Goal: Task Accomplishment & Management: Complete application form

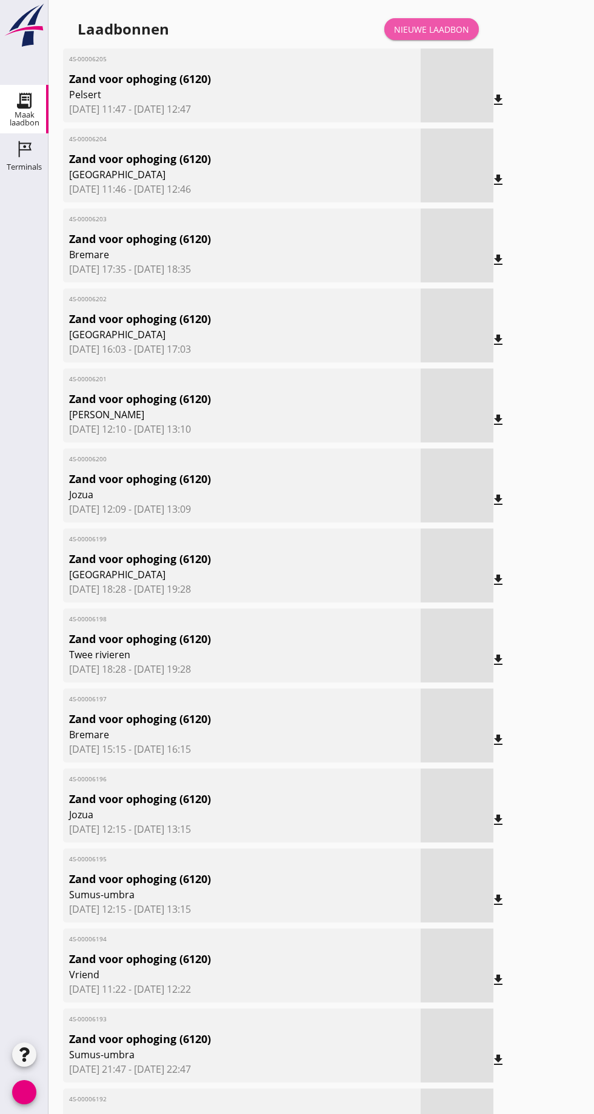
click at [436, 22] on link "Nieuwe laadbon" at bounding box center [431, 29] width 95 height 22
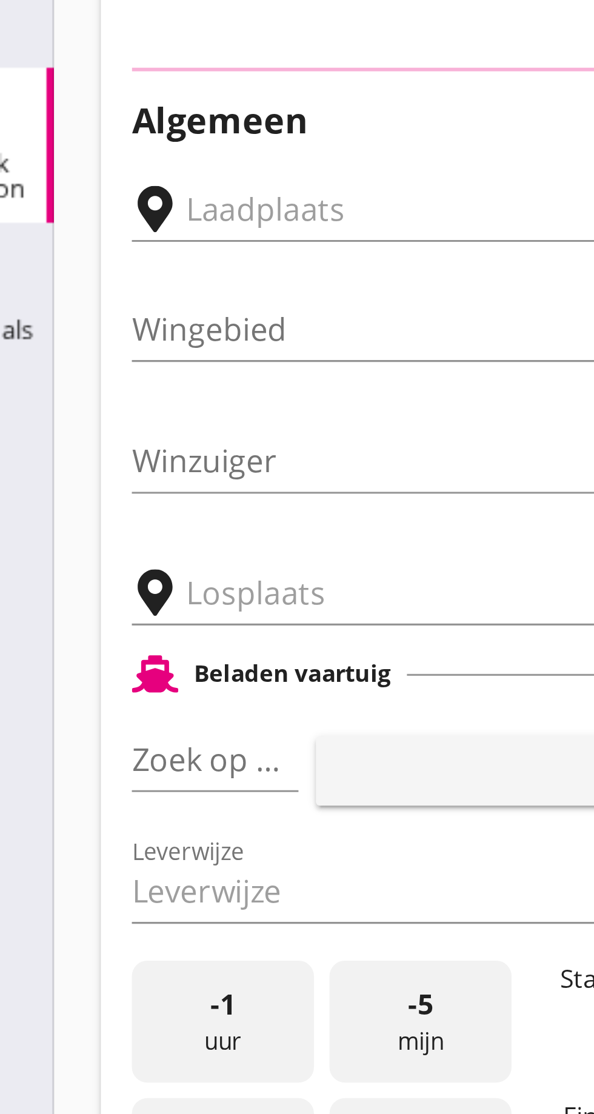
click at [107, 124] on input "text" at bounding box center [193, 128] width 207 height 19
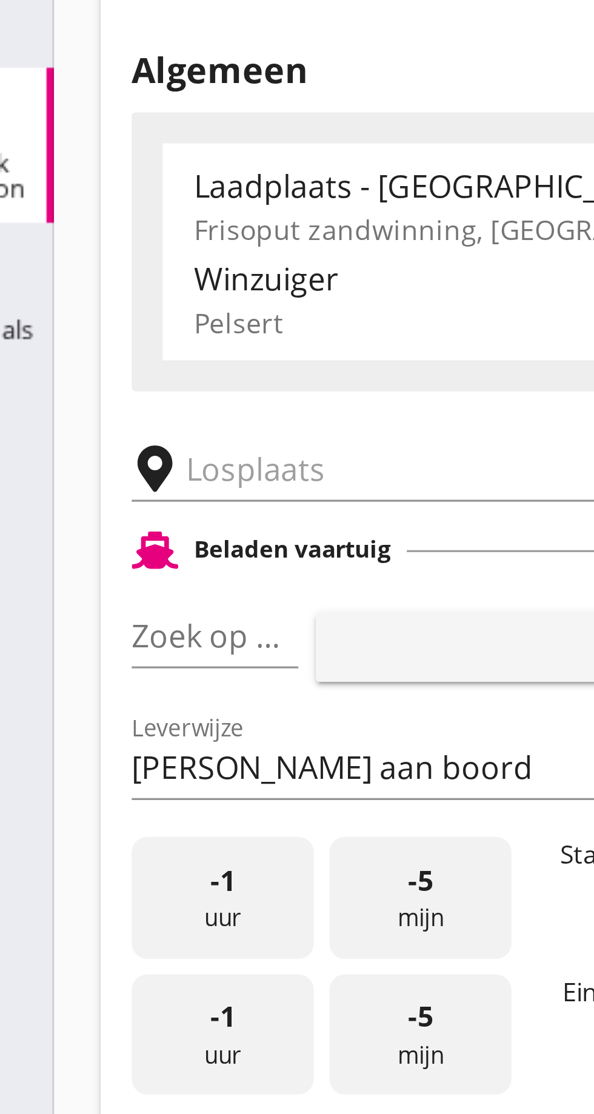
click at [111, 209] on input "text" at bounding box center [193, 210] width 207 height 19
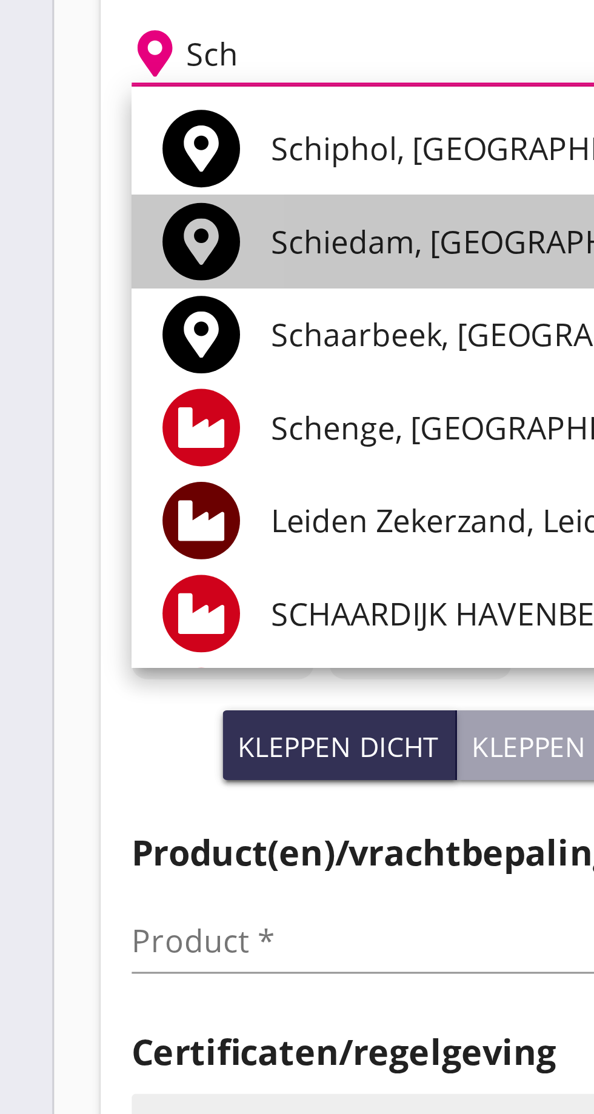
click at [160, 264] on font "Schiedam, Zuid-Holland, Nederland" at bounding box center [239, 269] width 247 height 13
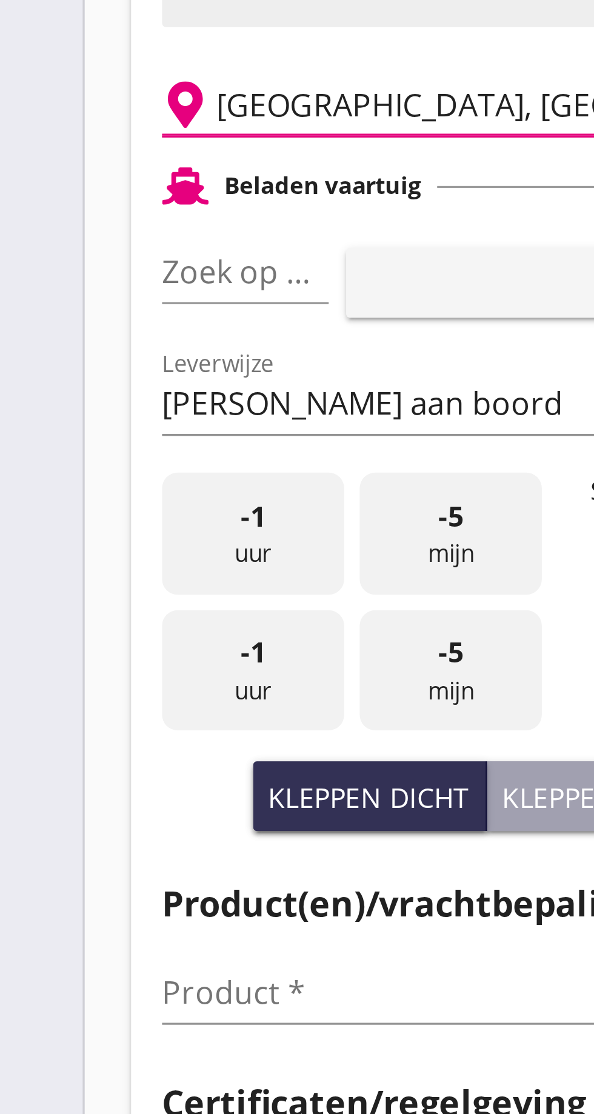
type input "Schiedam, South Holland, Netherlands"
click at [121, 266] on font "pijl_drop_down" at bounding box center [118, 262] width 204 height 15
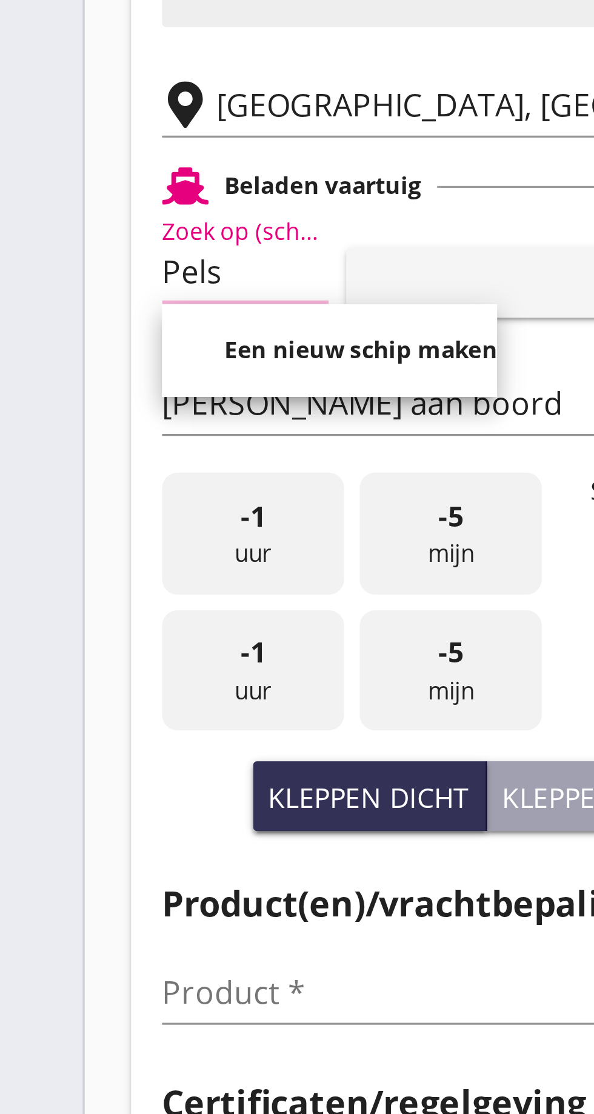
scroll to position [0, 5]
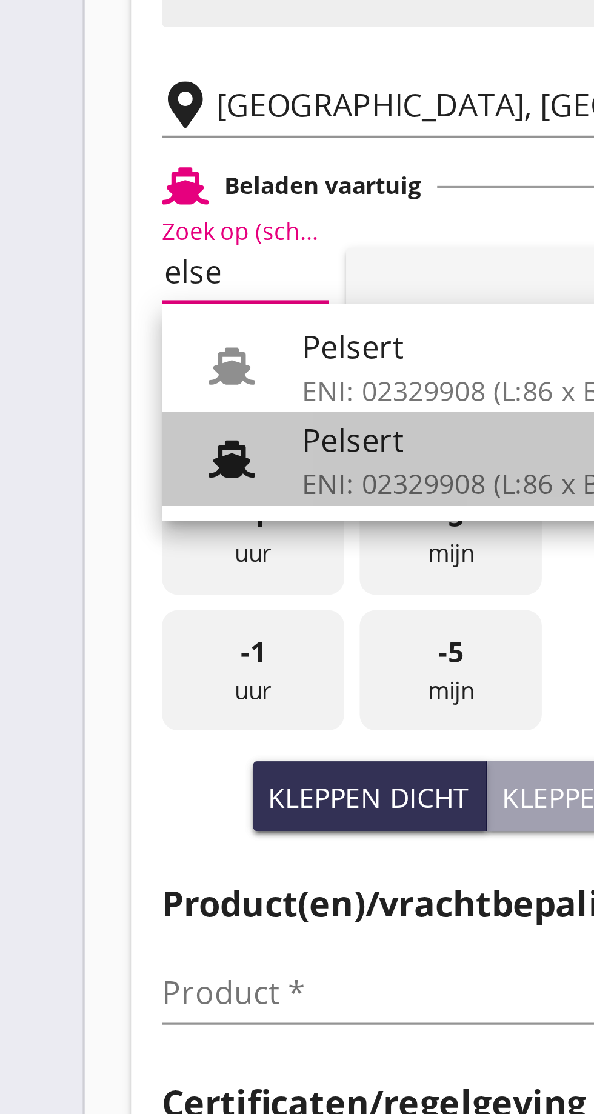
click at [147, 323] on font "ENI: 02329908 (L:86 x B:)" at bounding box center [165, 329] width 98 height 12
type input "Pelsert"
type input "Martijn de Groot"
type input "1087"
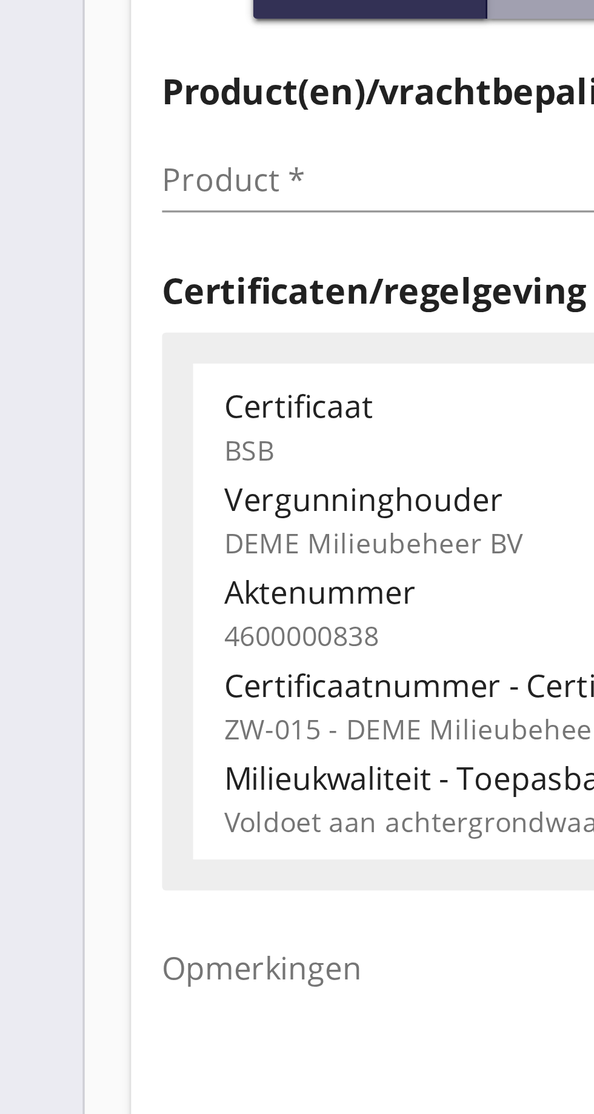
type input "Pelsert"
click at [100, 486] on input "Product *" at bounding box center [149, 487] width 153 height 19
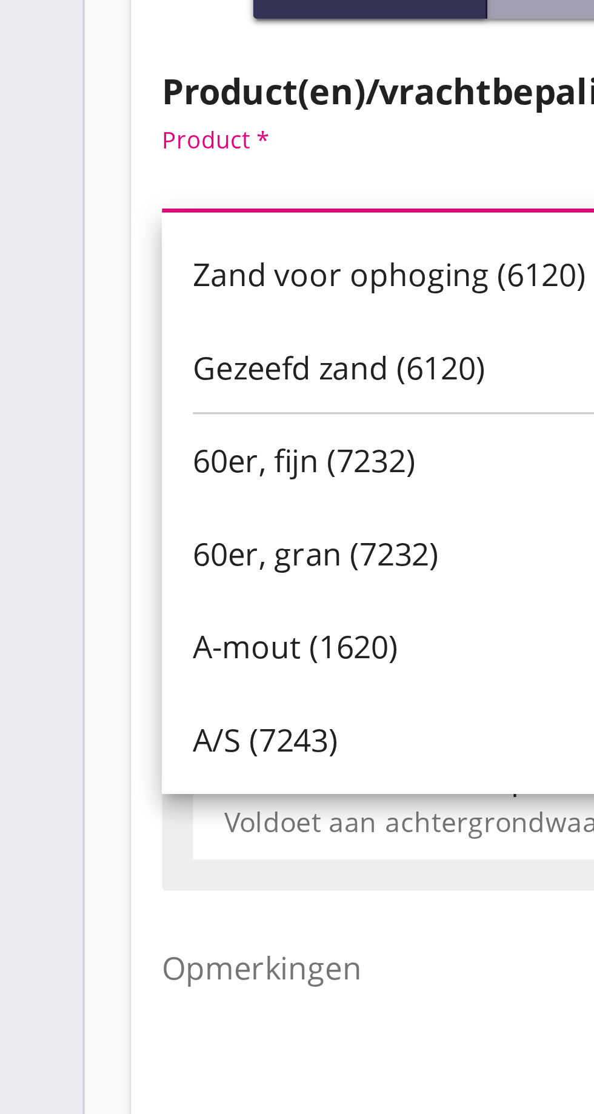
scroll to position [0, 0]
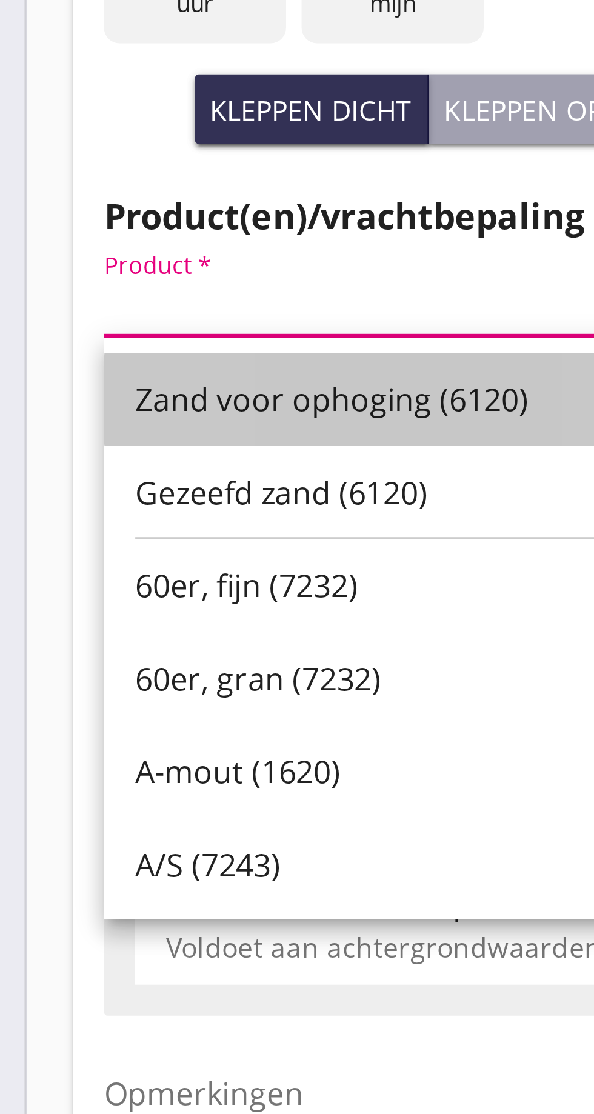
click at [152, 518] on font "Zand voor ophoging (6120)" at bounding box center [143, 517] width 123 height 13
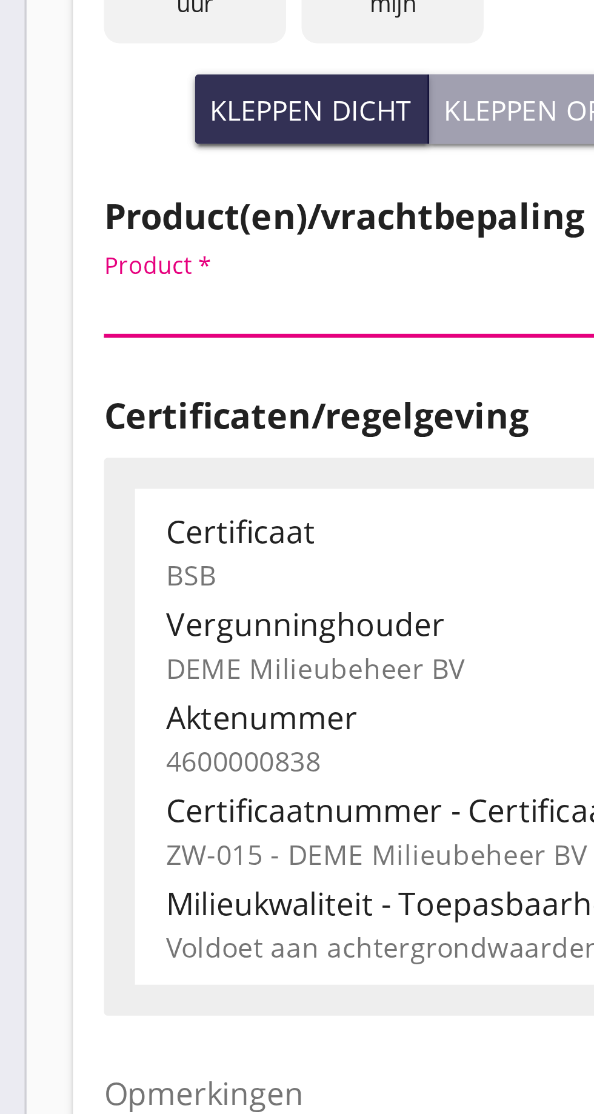
type input "Zand voor ophoging (6120)"
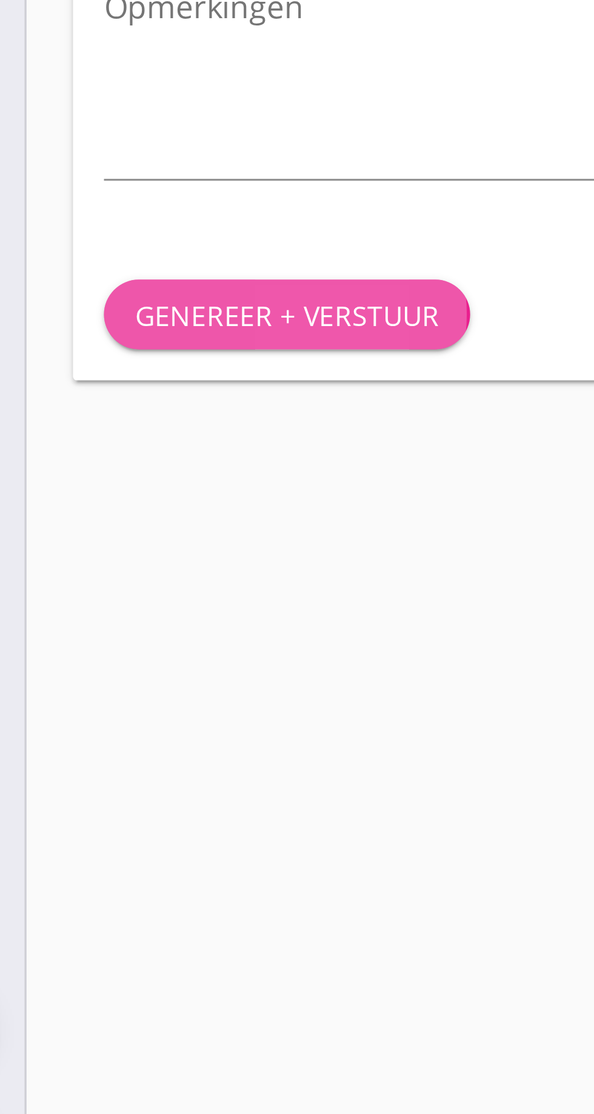
click at [144, 825] on button "Genereer + verstuur" at bounding box center [130, 831] width 115 height 22
